Goal: Check status: Check status

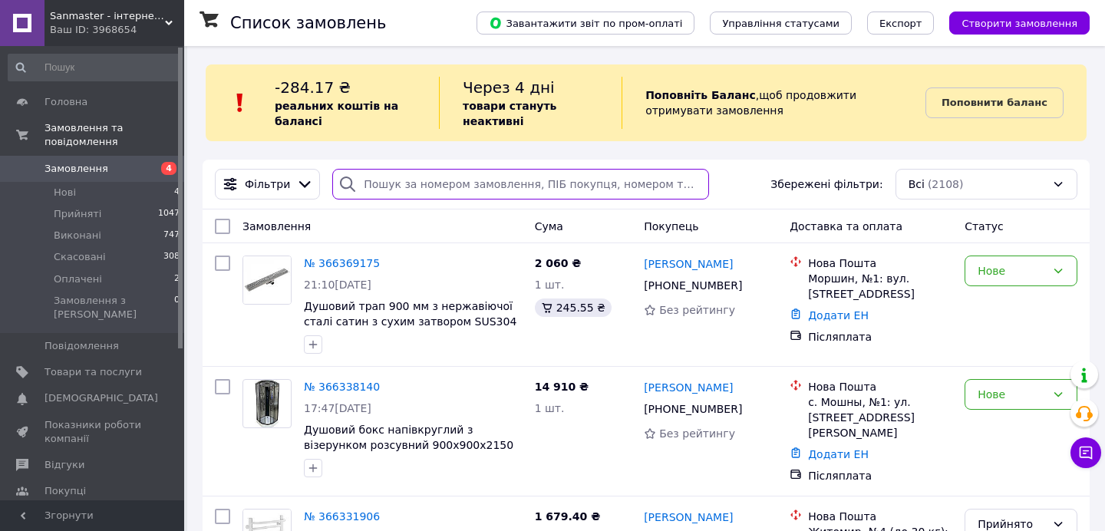
click at [504, 178] on input "search" at bounding box center [520, 184] width 377 height 31
paste input "20451265849209"
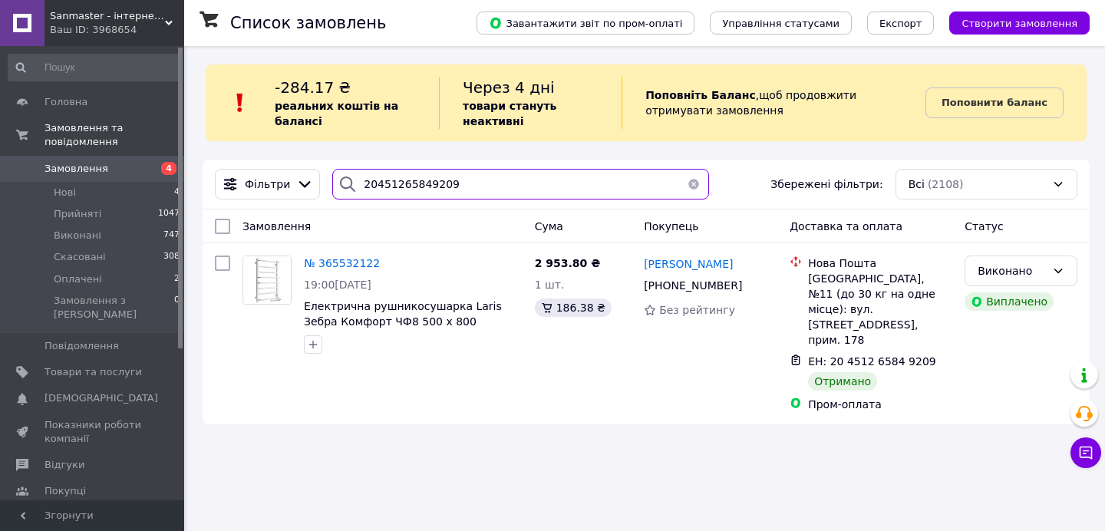
click at [408, 187] on input "20451265849209" at bounding box center [520, 184] width 377 height 31
paste input "365784646"
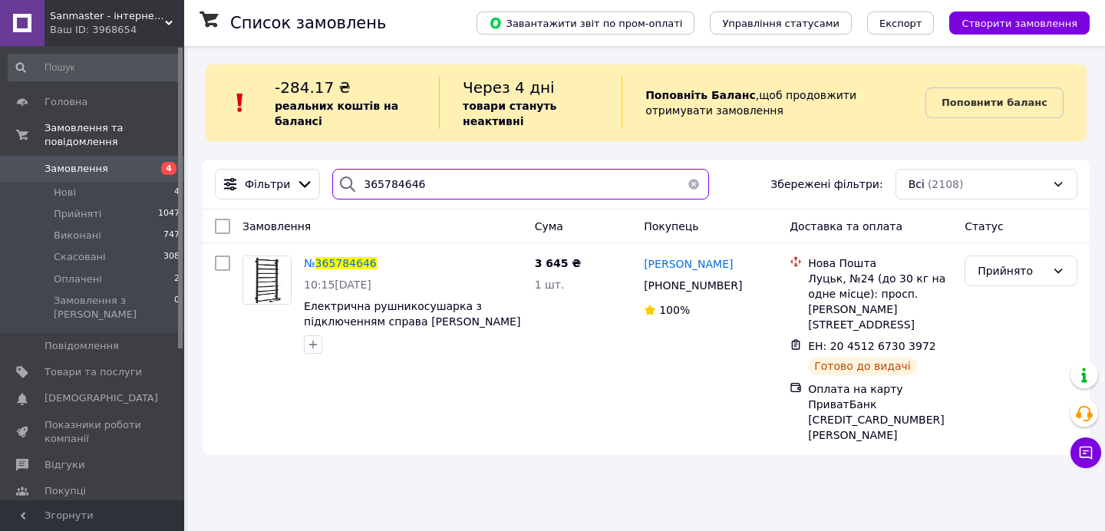
type input "20451265849209"
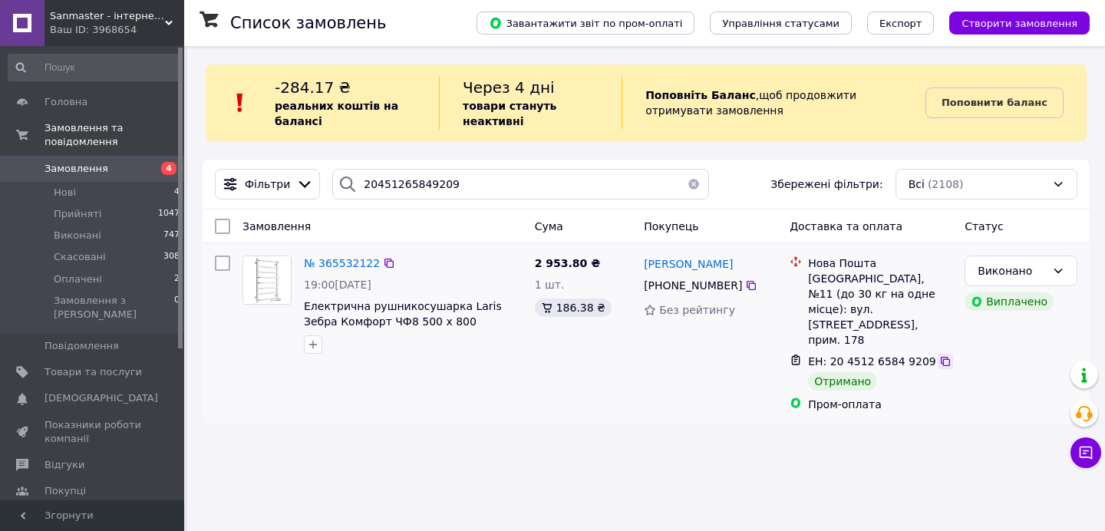
click at [941, 357] on icon at bounding box center [945, 361] width 9 height 9
click at [688, 183] on button "button" at bounding box center [694, 184] width 31 height 31
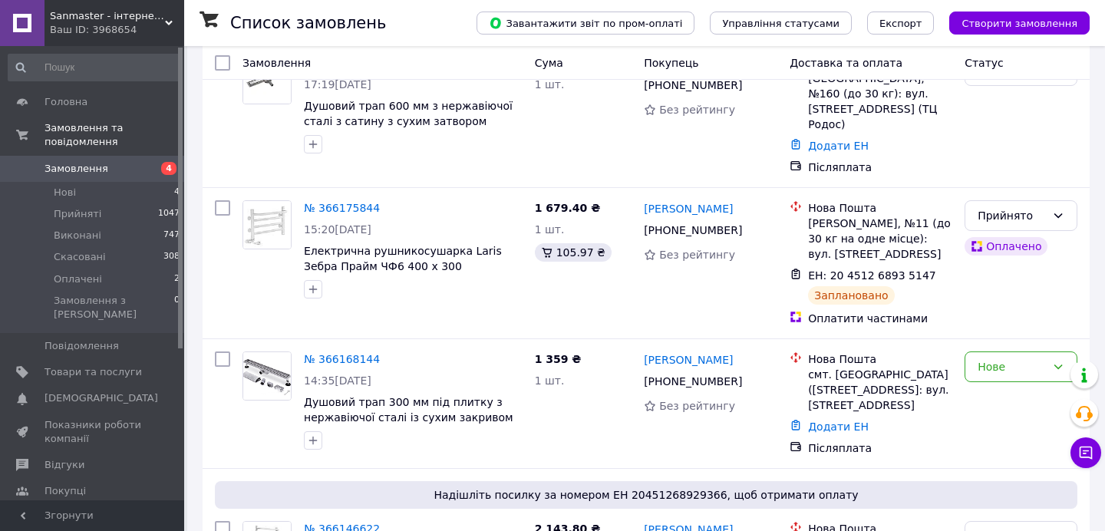
scroll to position [2606, 0]
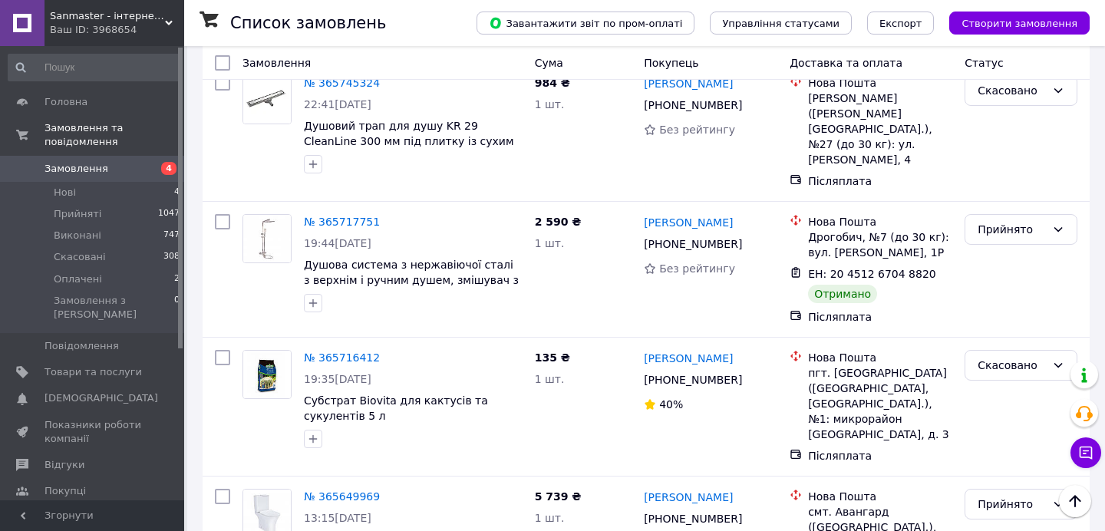
scroll to position [2637, 0]
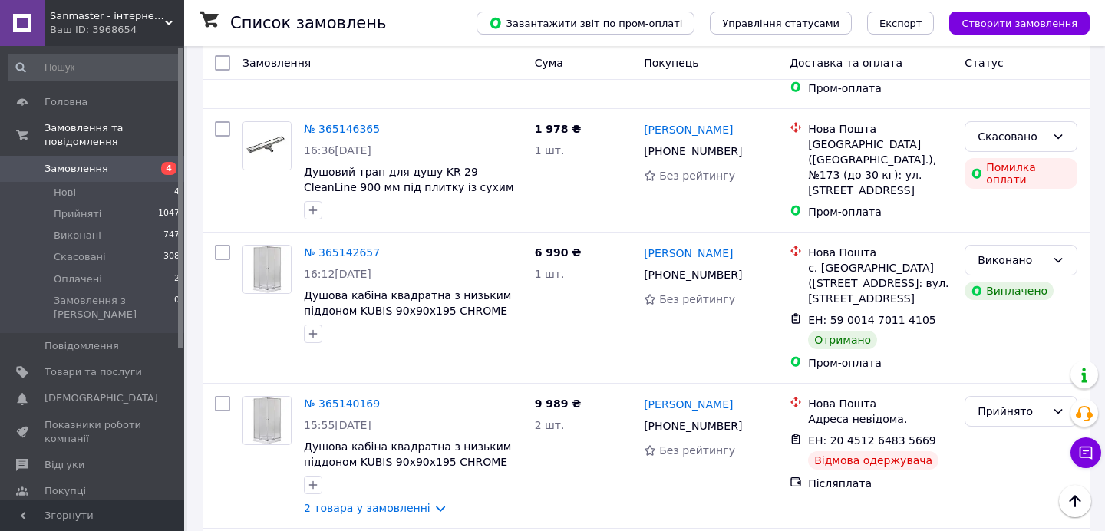
scroll to position [2604, 0]
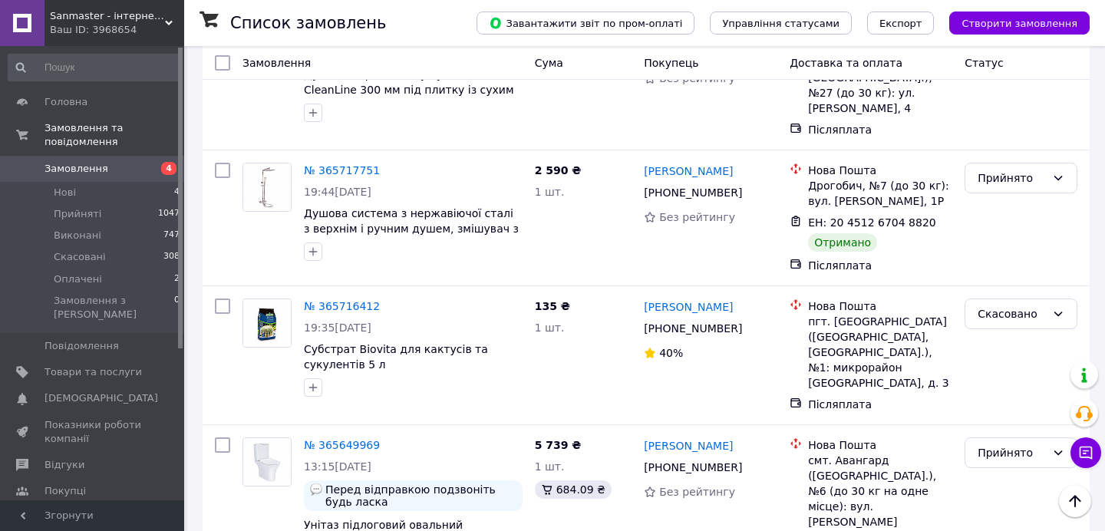
scroll to position [2637, 0]
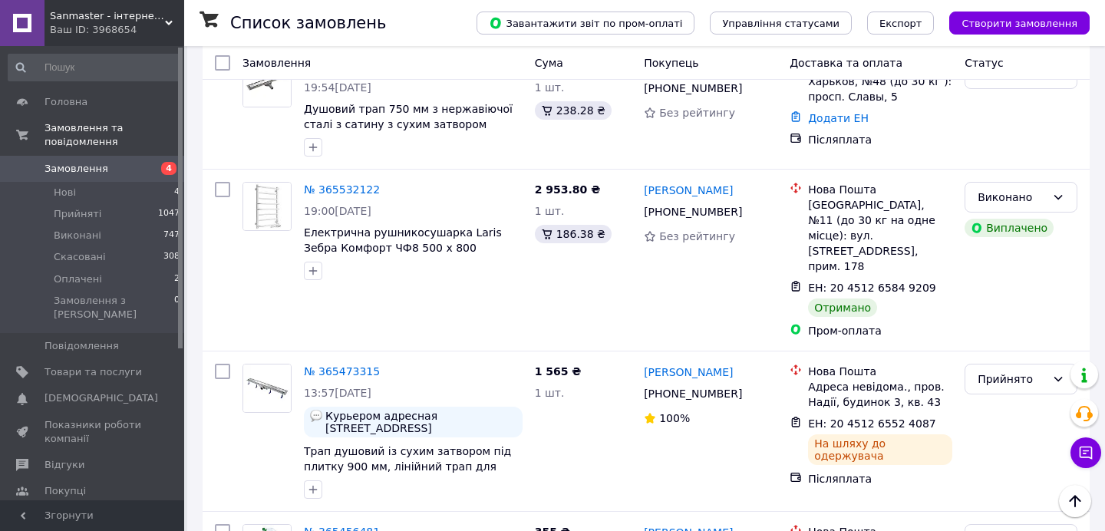
scroll to position [482, 0]
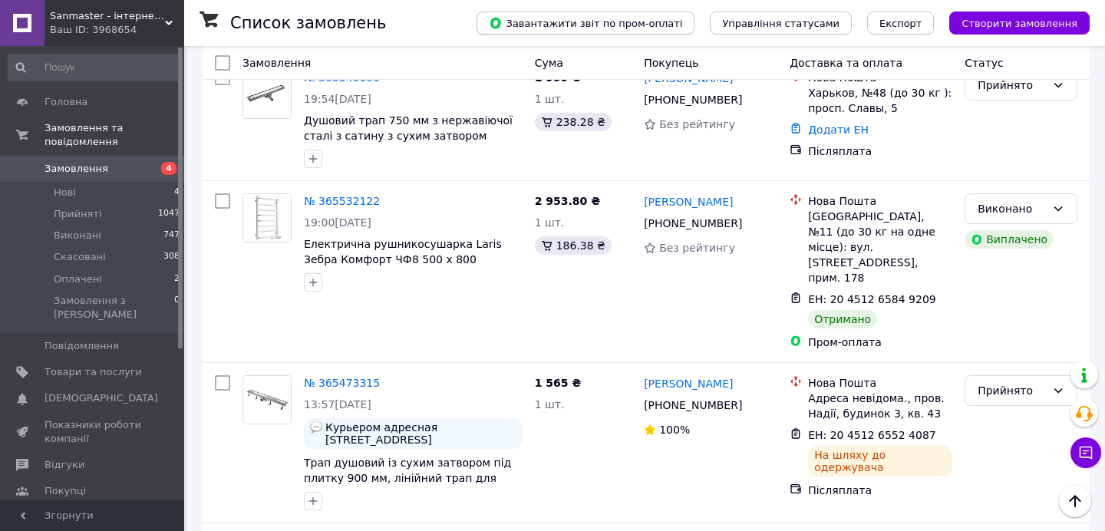
click at [658, 28] on span "Завантажити звіт по пром-оплаті" at bounding box center [585, 23] width 193 height 14
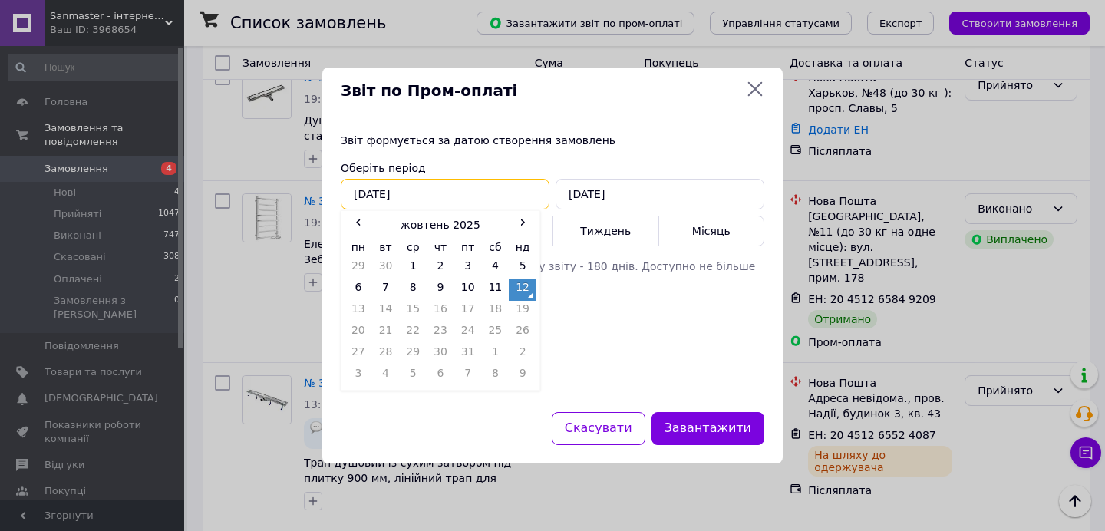
click at [489, 190] on input "12.10.2025" at bounding box center [445, 194] width 209 height 31
click at [411, 267] on td "1" at bounding box center [413, 268] width 28 height 21
type input "01.10.2025"
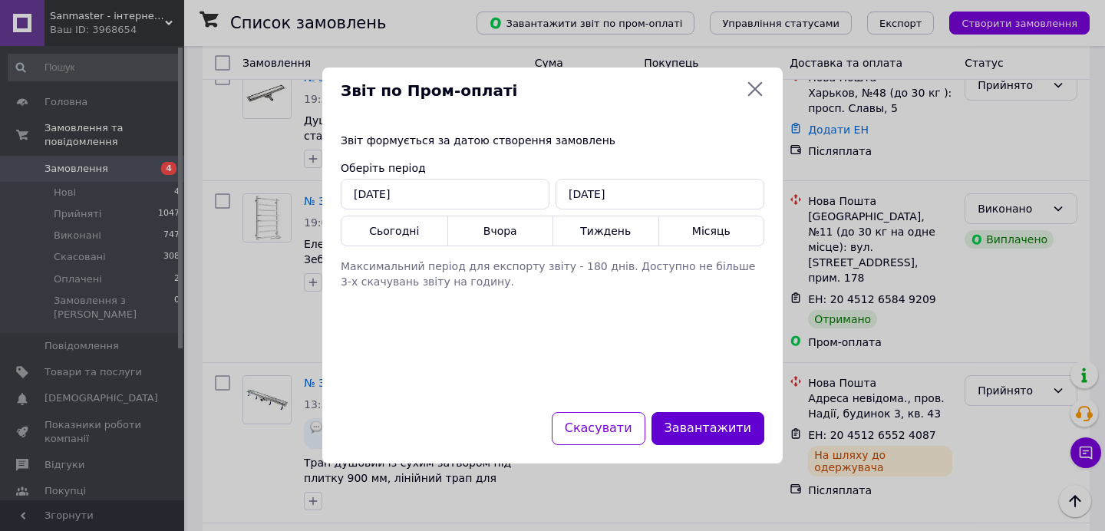
click at [702, 426] on button "Завантажити" at bounding box center [708, 428] width 113 height 33
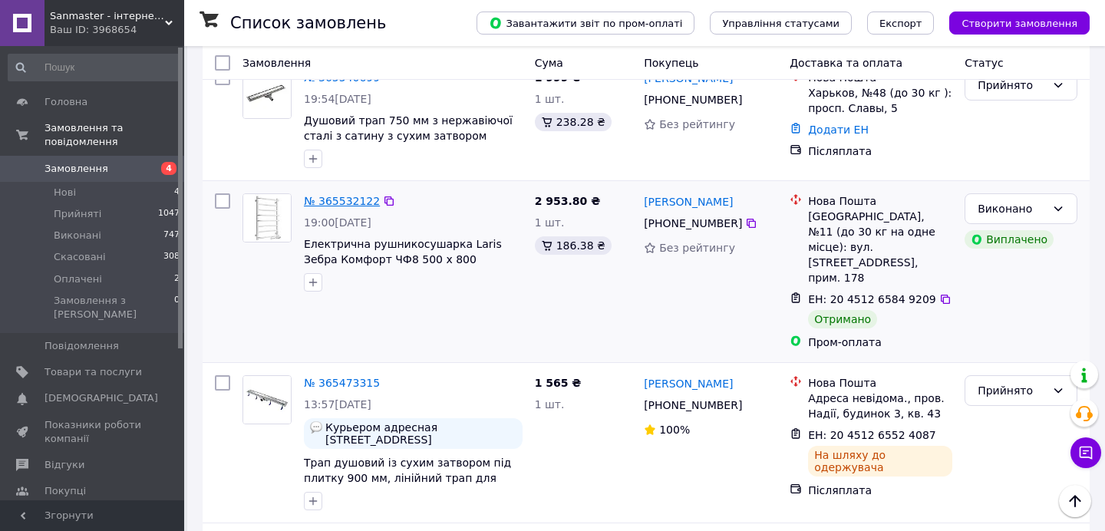
click at [361, 195] on link "№ 365532122" at bounding box center [342, 201] width 76 height 12
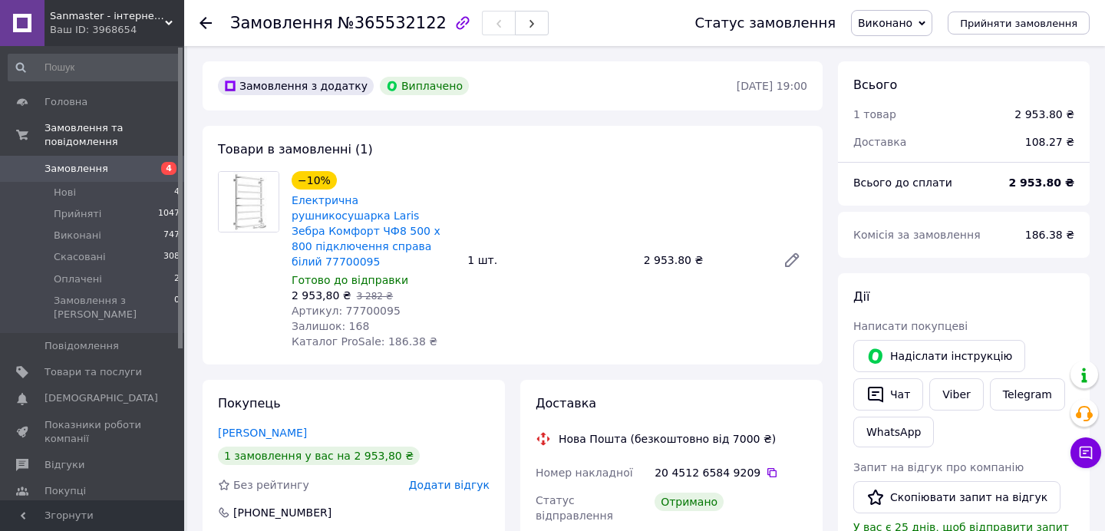
click at [123, 169] on span "Замовлення" at bounding box center [93, 169] width 97 height 14
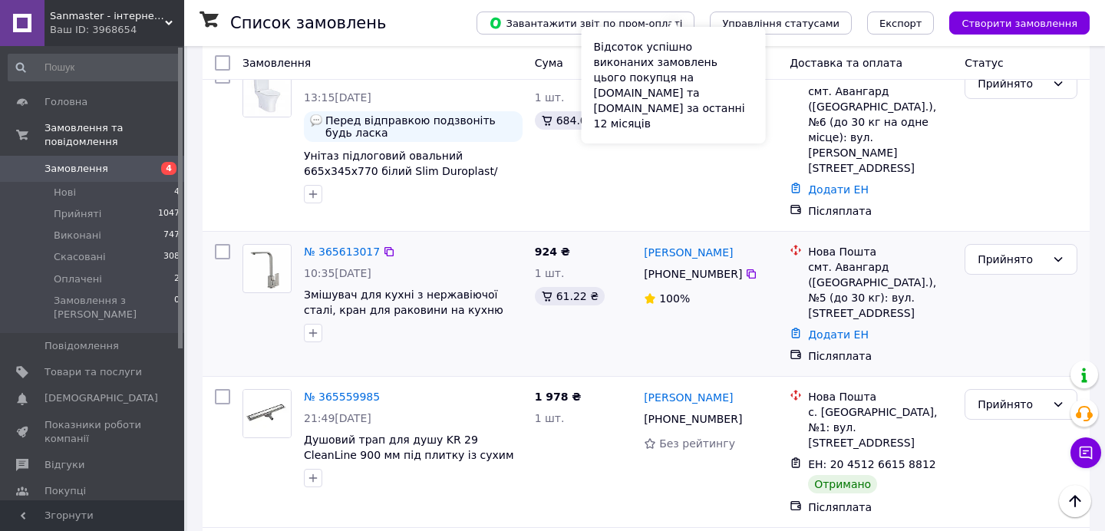
scroll to position [6016, 0]
